Goal: Download file/media

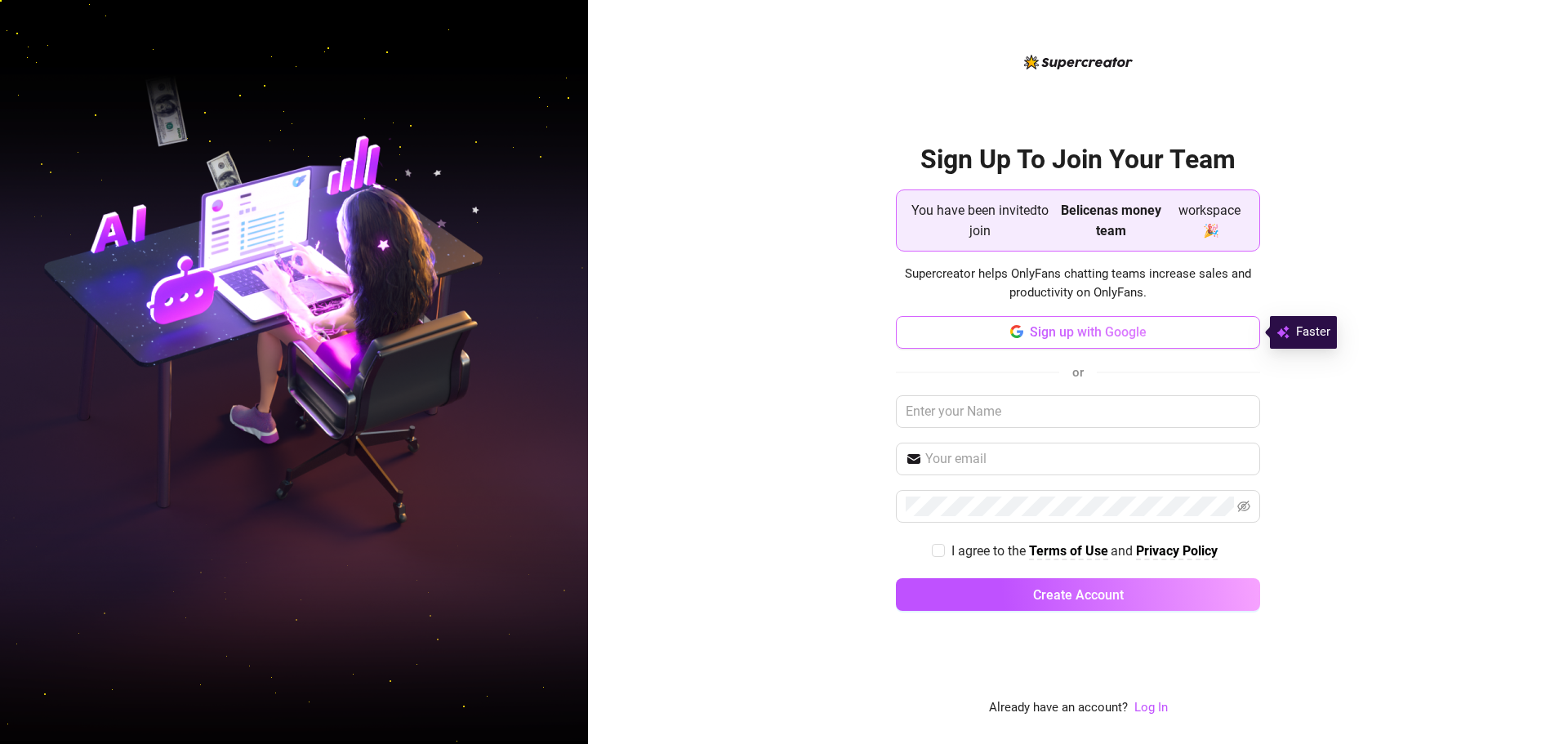
click at [1108, 329] on span "Sign up with Google" at bounding box center [1088, 332] width 116 height 16
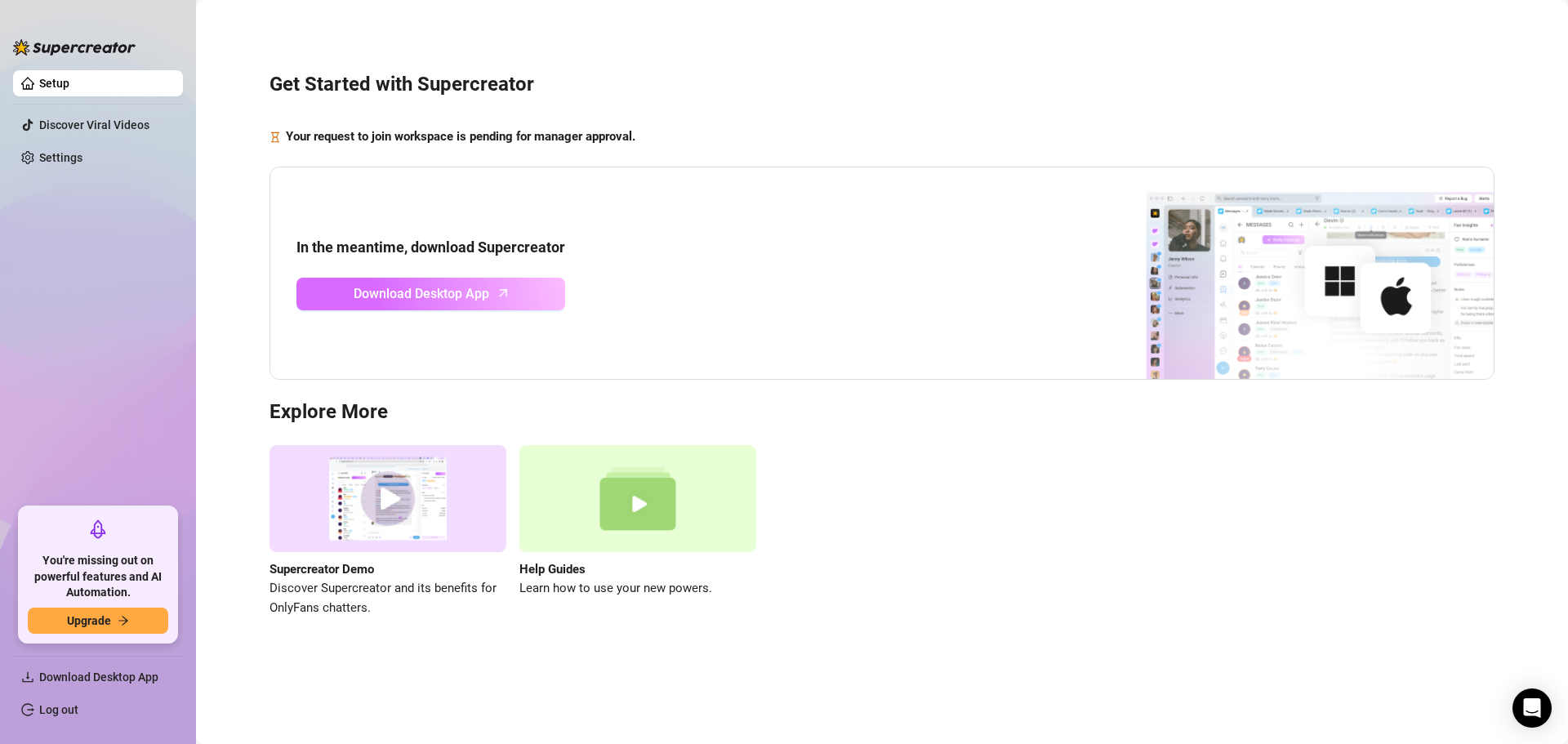
click at [484, 299] on span "Download Desktop App" at bounding box center [422, 294] width 136 height 20
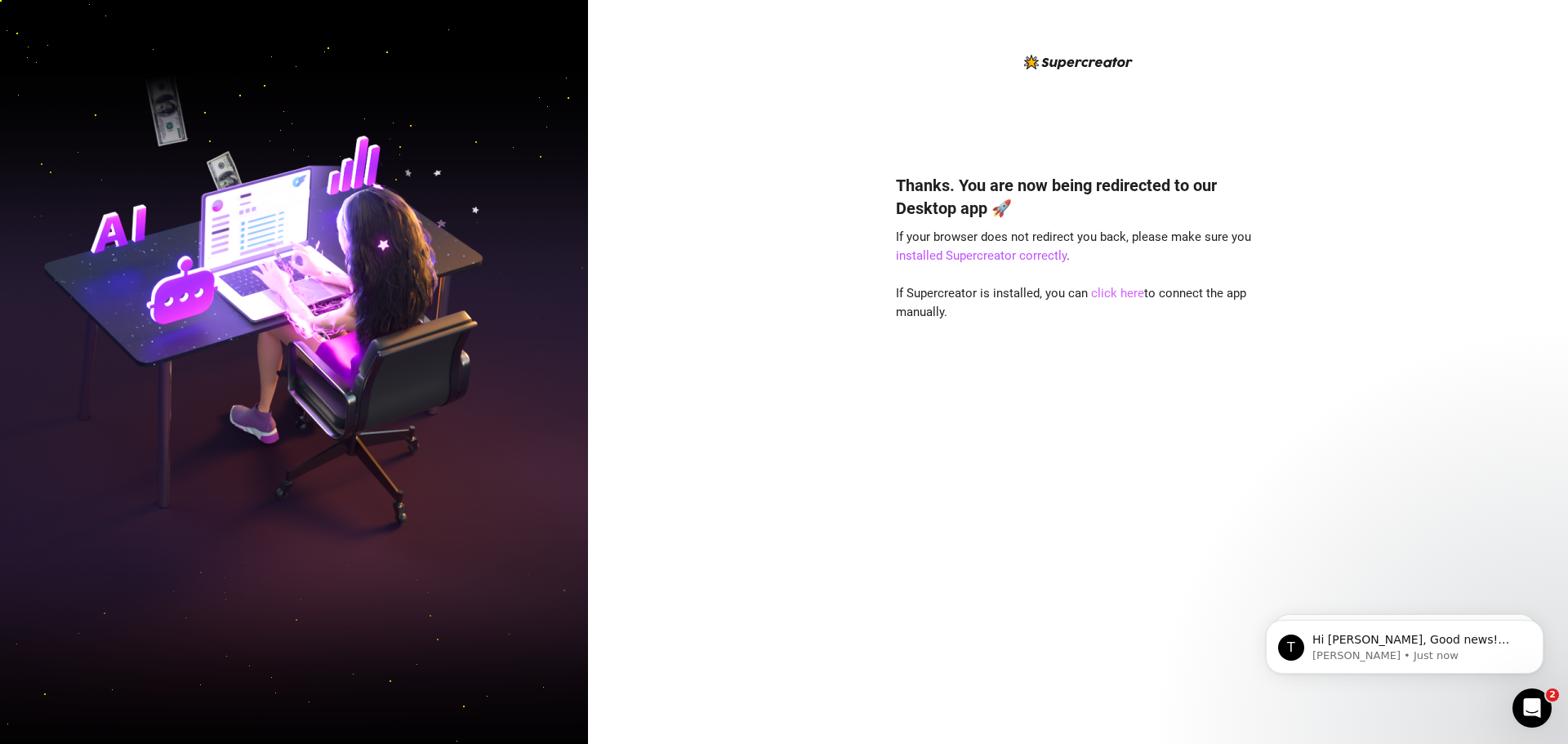
click at [1113, 294] on link "click here" at bounding box center [1118, 294] width 53 height 15
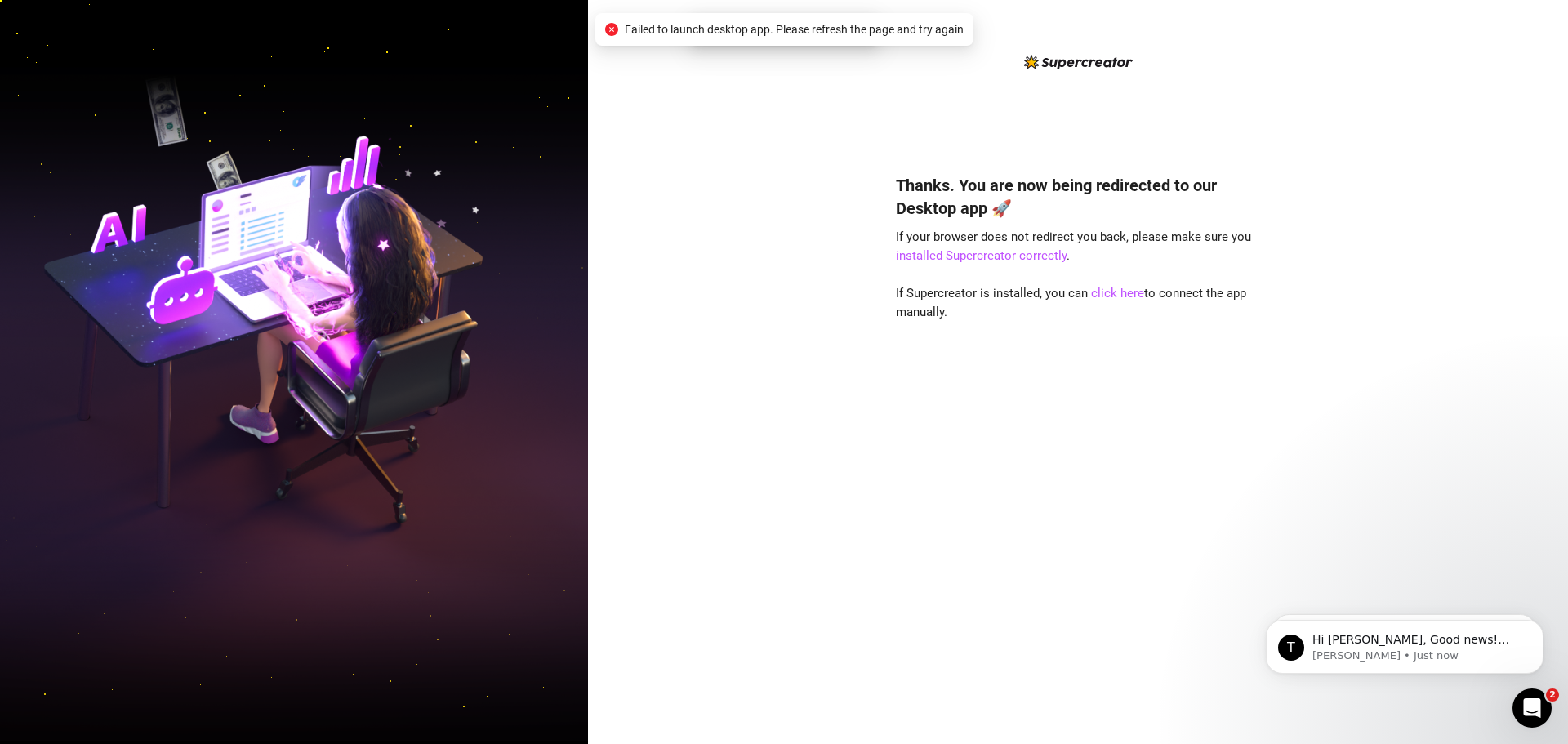
click at [1117, 302] on div "Thanks. You are now being redirected to our Desktop app 🚀 If your browser does …" at bounding box center [1077, 435] width 364 height 566
click at [1112, 295] on link "click here" at bounding box center [1118, 294] width 53 height 15
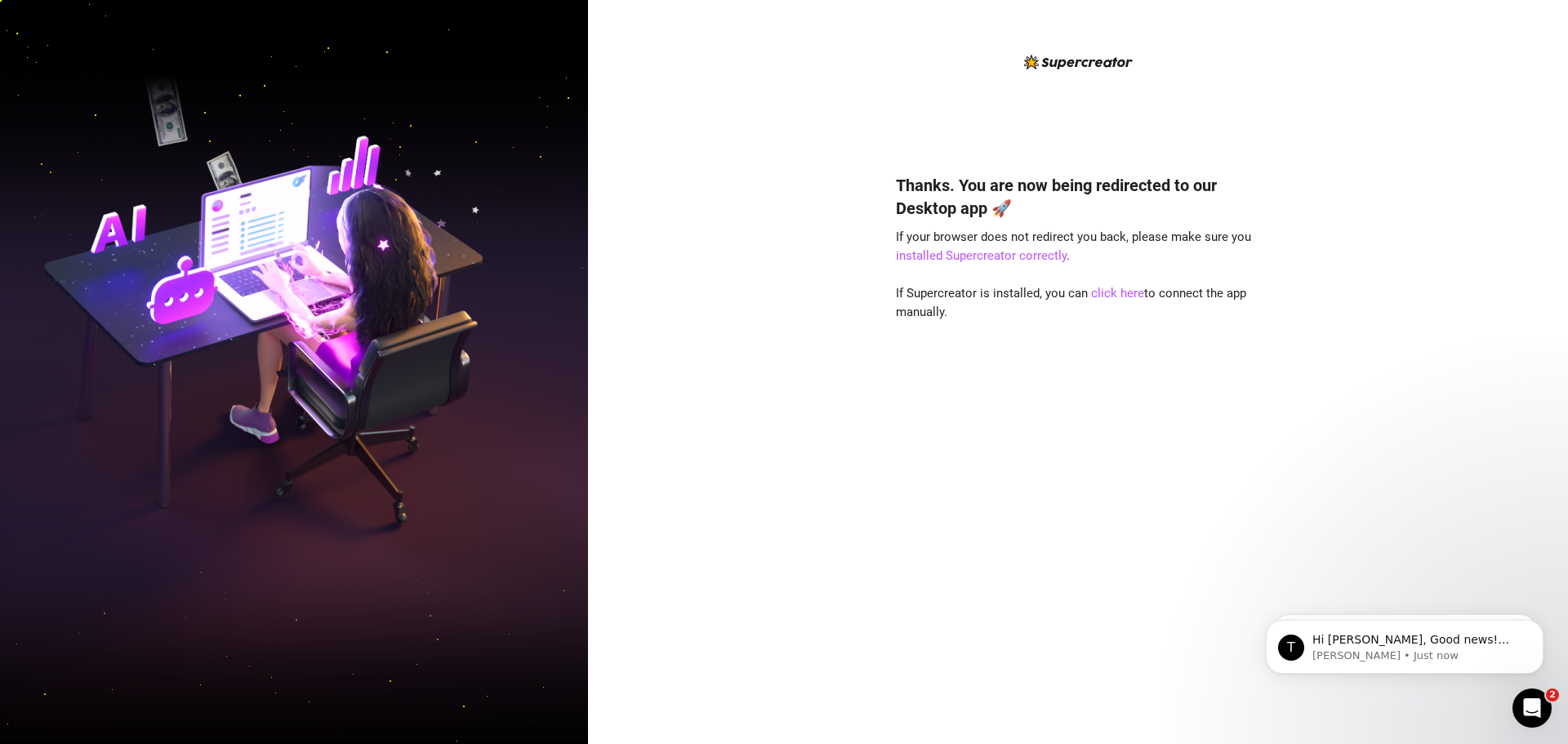
click at [1270, 362] on div "Thanks. You are now being redirected to our Desktop app 🚀 If your browser does …" at bounding box center [1077, 372] width 980 height 744
click at [1112, 287] on link "click here" at bounding box center [1118, 294] width 53 height 15
click at [1099, 289] on link "click here" at bounding box center [1118, 294] width 53 height 15
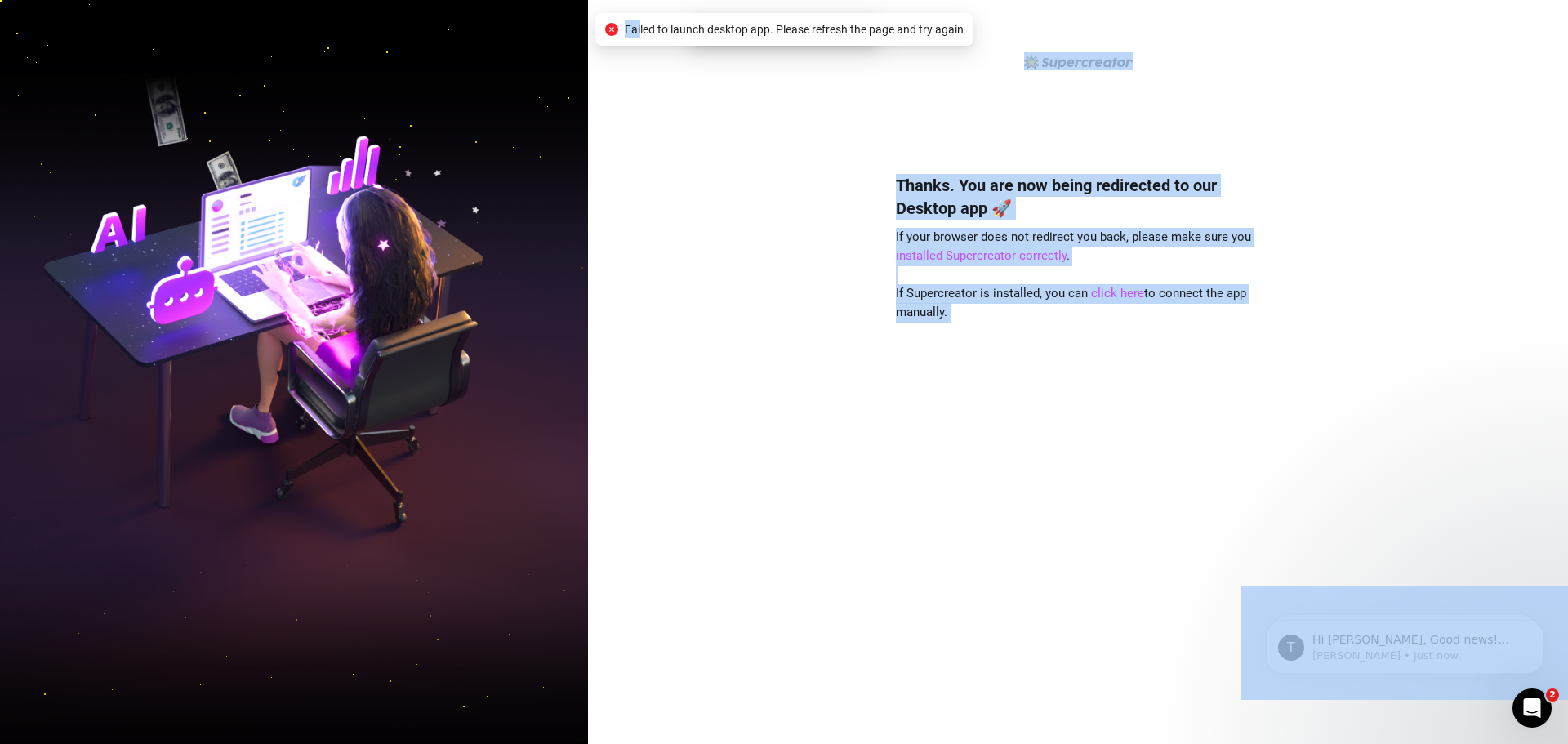
drag, startPoint x: 638, startPoint y: 26, endPoint x: 984, endPoint y: 41, distance: 346.3
click at [984, 41] on body "Thanks. You are now being redirected to our Desktop app 🚀 If your browser does …" at bounding box center [784, 372] width 1568 height 744
click at [883, 74] on div "Thanks. You are now being redirected to our Desktop app 🚀 If your browser does …" at bounding box center [1077, 372] width 980 height 744
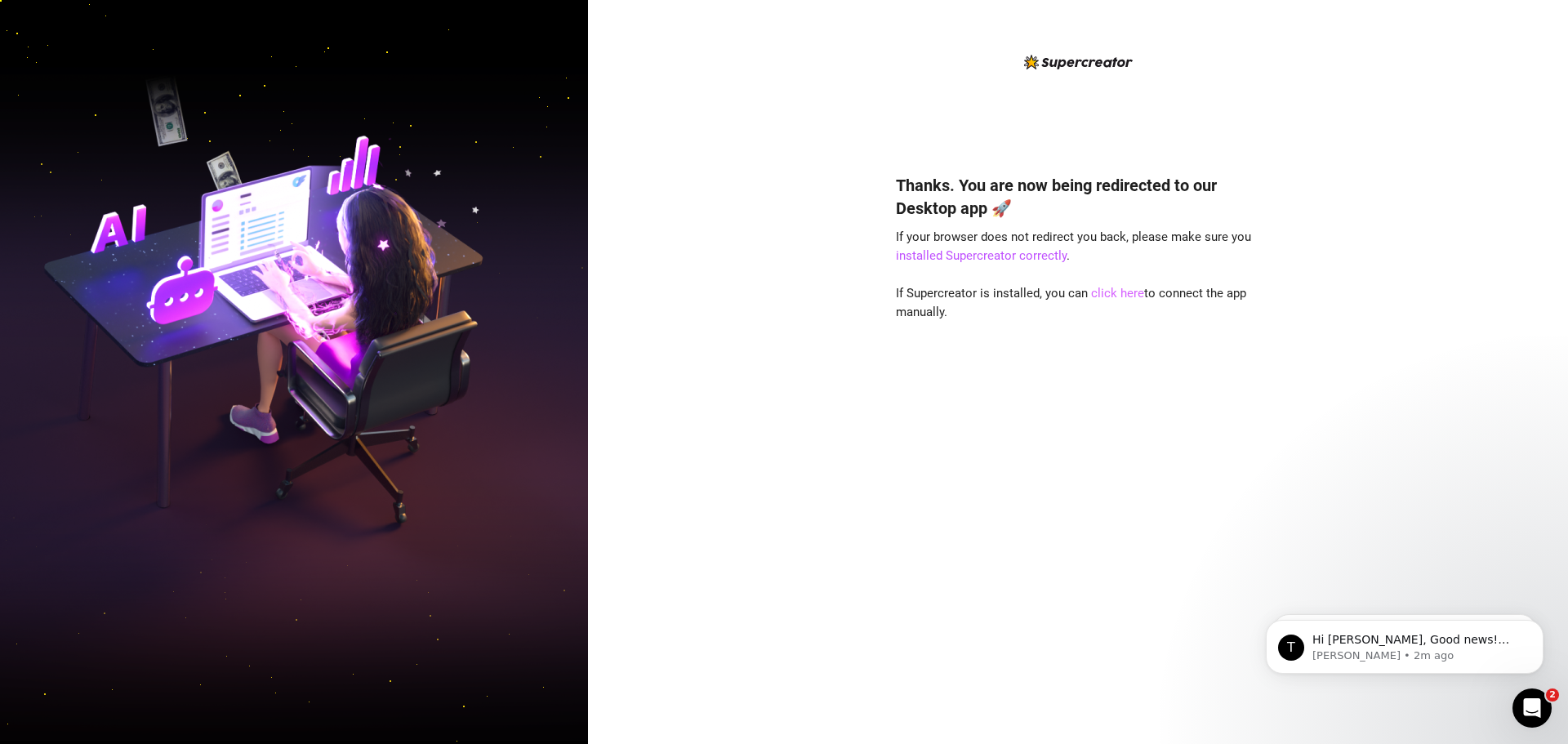
click at [1115, 294] on link "click here" at bounding box center [1118, 294] width 53 height 15
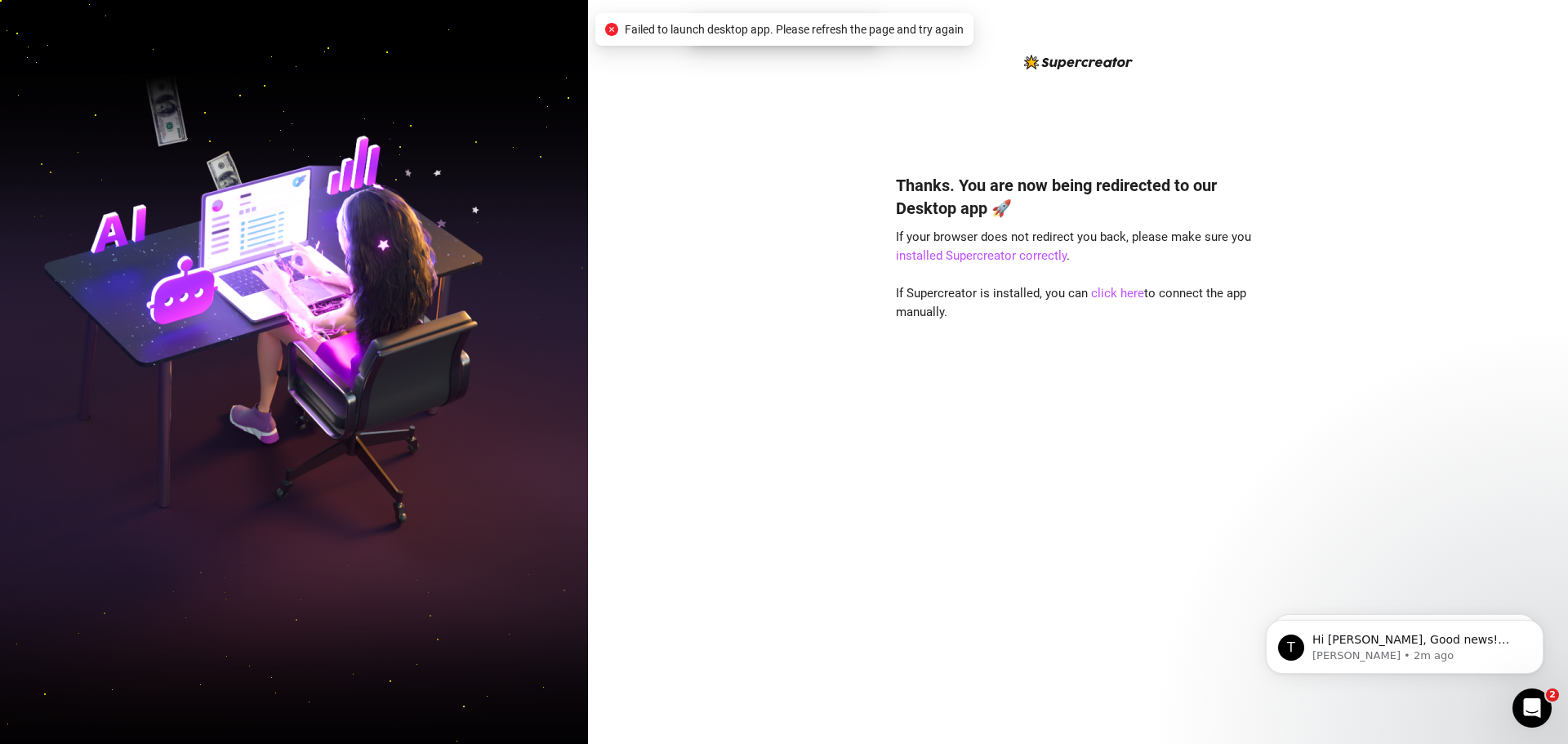
click at [1120, 333] on div "Thanks. You are now being redirected to our Desktop app 🚀 If your browser does …" at bounding box center [1077, 435] width 364 height 566
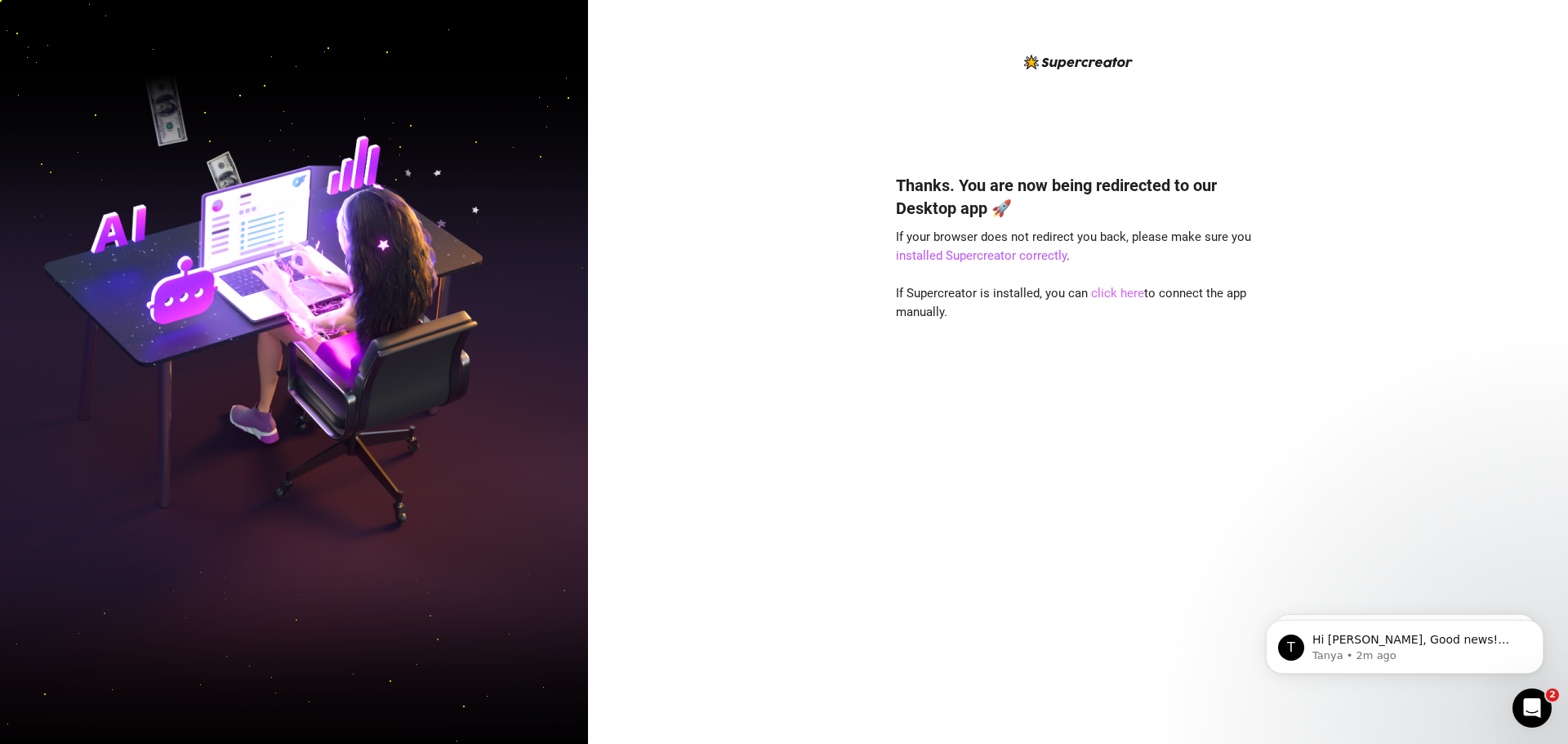
click at [1111, 295] on link "click here" at bounding box center [1118, 294] width 53 height 15
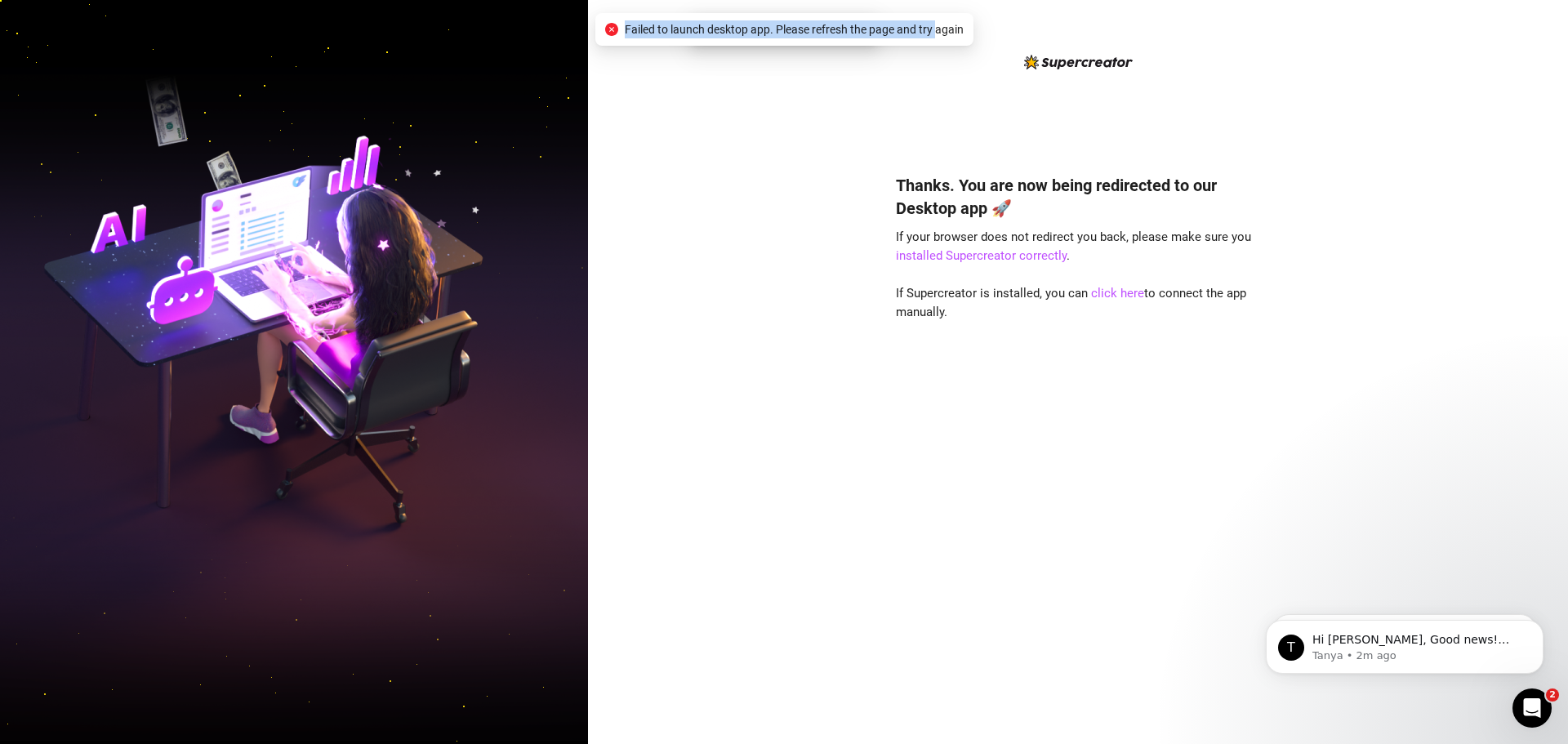
drag, startPoint x: 623, startPoint y: 25, endPoint x: 1012, endPoint y: 109, distance: 398.0
click at [1008, 62] on body "Thanks. You are now being redirected to our Desktop app 🚀 If your browser does …" at bounding box center [784, 372] width 1568 height 744
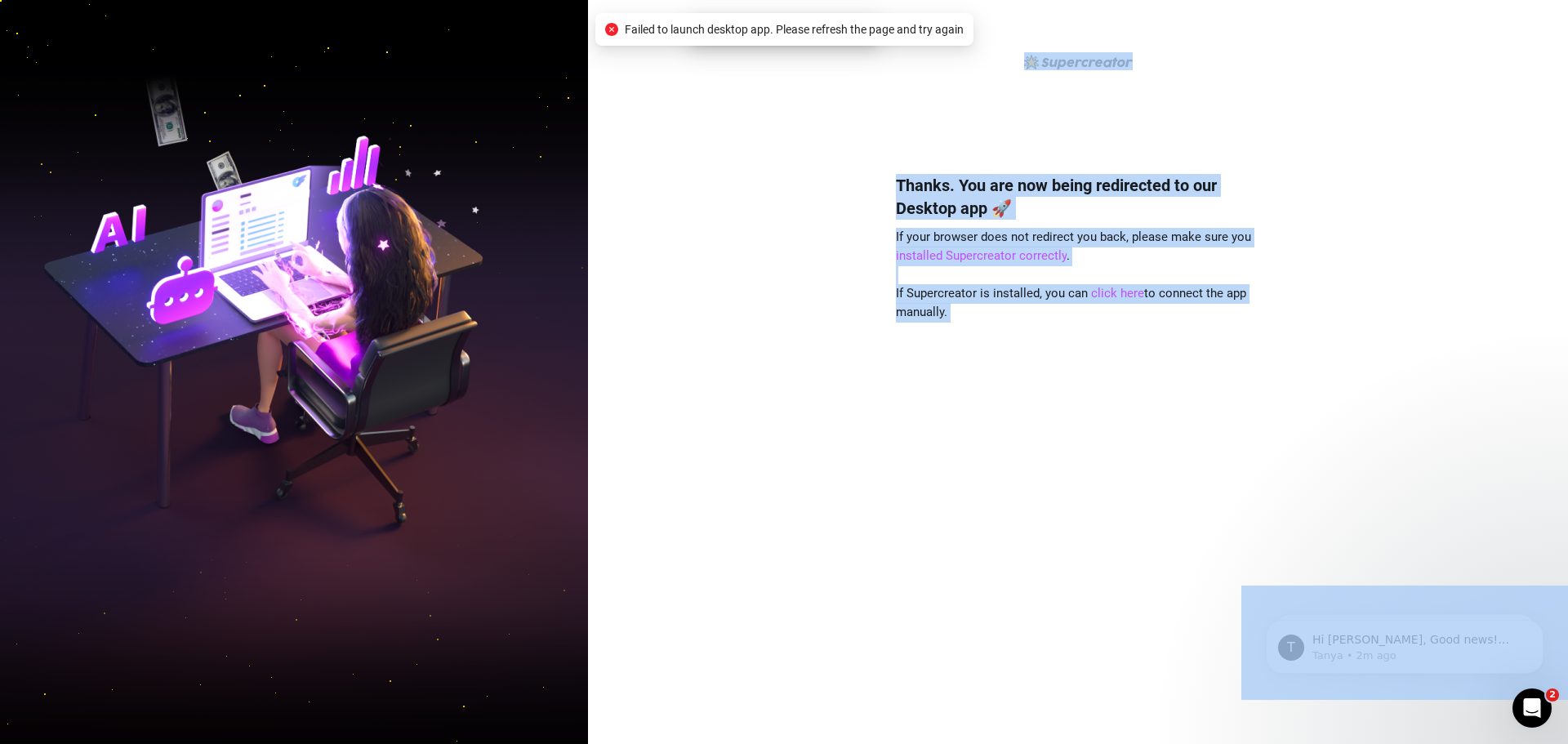
click at [913, 87] on div "Thanks. You are now being redirected to our Desktop app 🚀 If your browser does …" at bounding box center [1077, 385] width 364 height 666
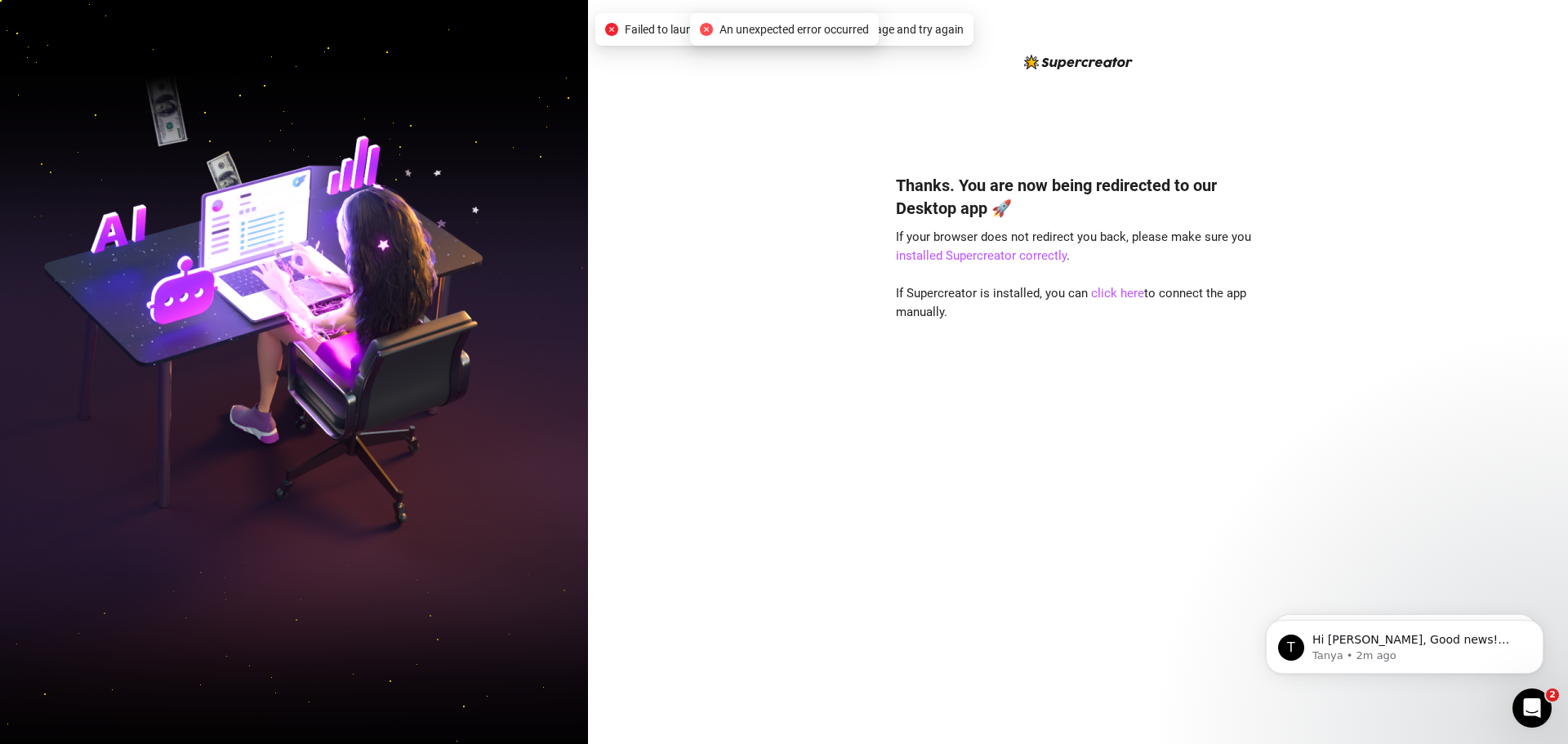
drag, startPoint x: 1121, startPoint y: 285, endPoint x: 1011, endPoint y: 325, distance: 117.0
click at [1049, 358] on div "Thanks. You are now being redirected to our Desktop app 🚀 If your browser does …" at bounding box center [1077, 435] width 364 height 566
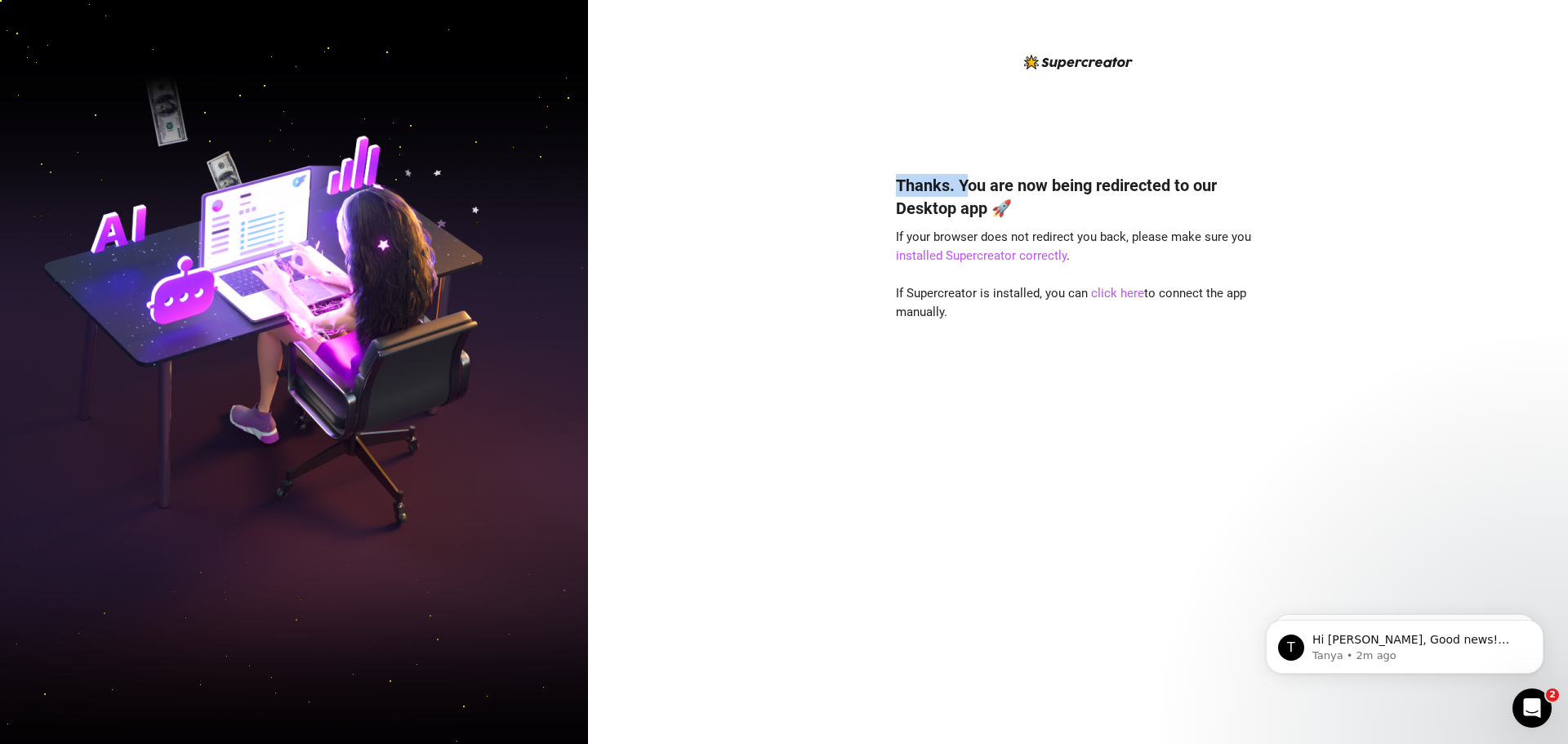
drag, startPoint x: 612, startPoint y: 17, endPoint x: 999, endPoint y: 139, distance: 405.8
click at [973, 122] on div "Thanks. You are now being redirected to our Desktop app 🚀 If your browser does …" at bounding box center [1077, 372] width 980 height 744
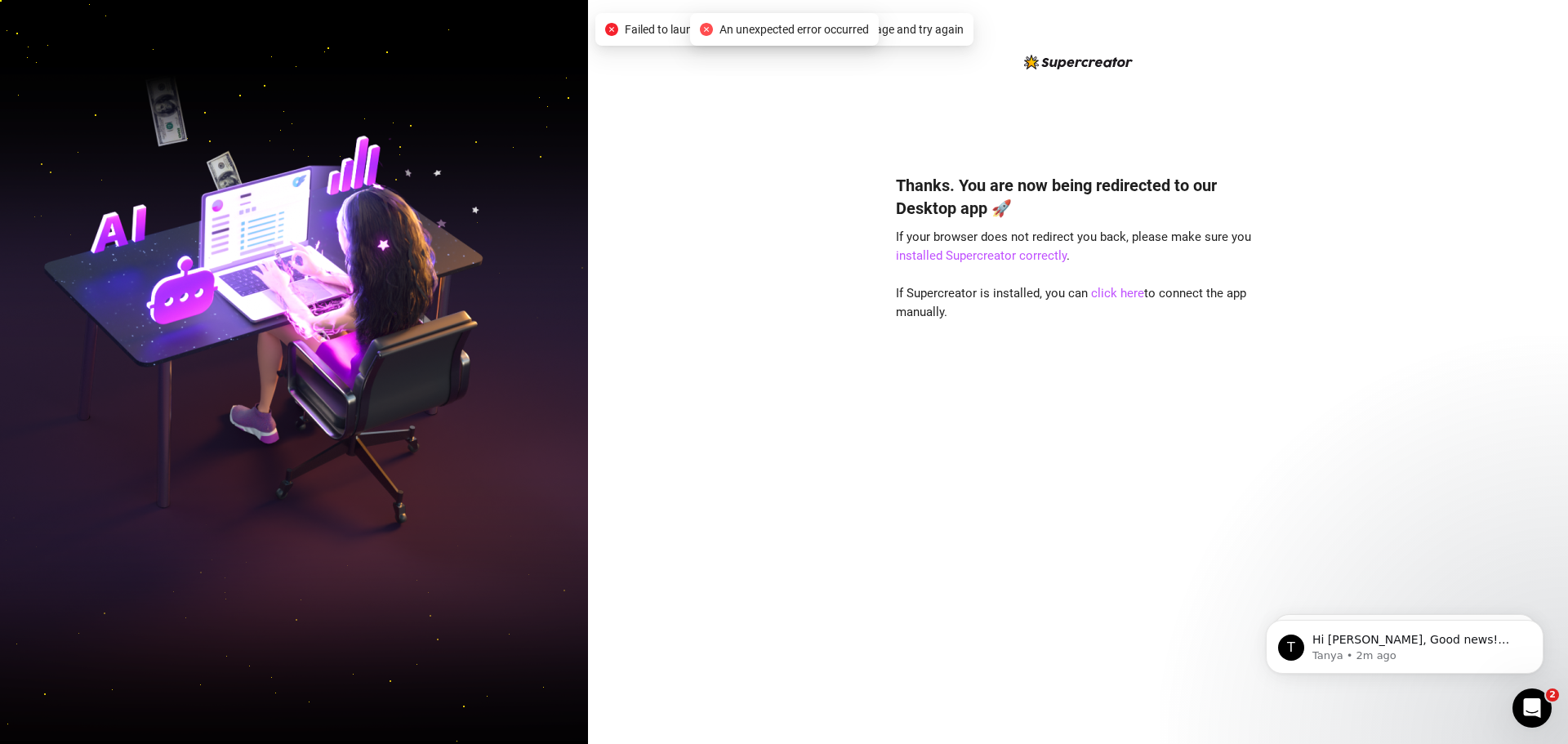
click at [813, 262] on div "Thanks. You are now being redirected to our Desktop app 🚀 If your browser does …" at bounding box center [1077, 372] width 980 height 744
click at [1133, 294] on link "click here" at bounding box center [1118, 294] width 53 height 15
